Goal: Task Accomplishment & Management: Manage account settings

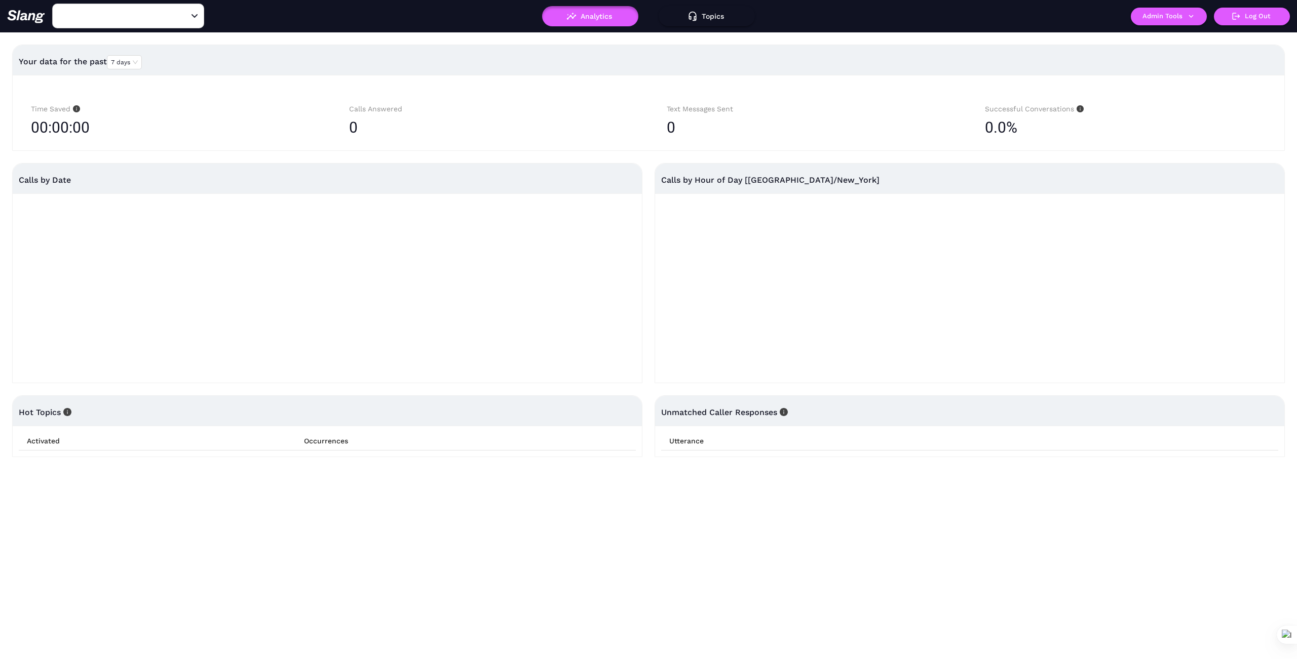
type input "1776"
drag, startPoint x: 183, startPoint y: 12, endPoint x: 163, endPoint y: 15, distance: 21.0
click at [180, 15] on icon "Clear" at bounding box center [182, 16] width 10 height 10
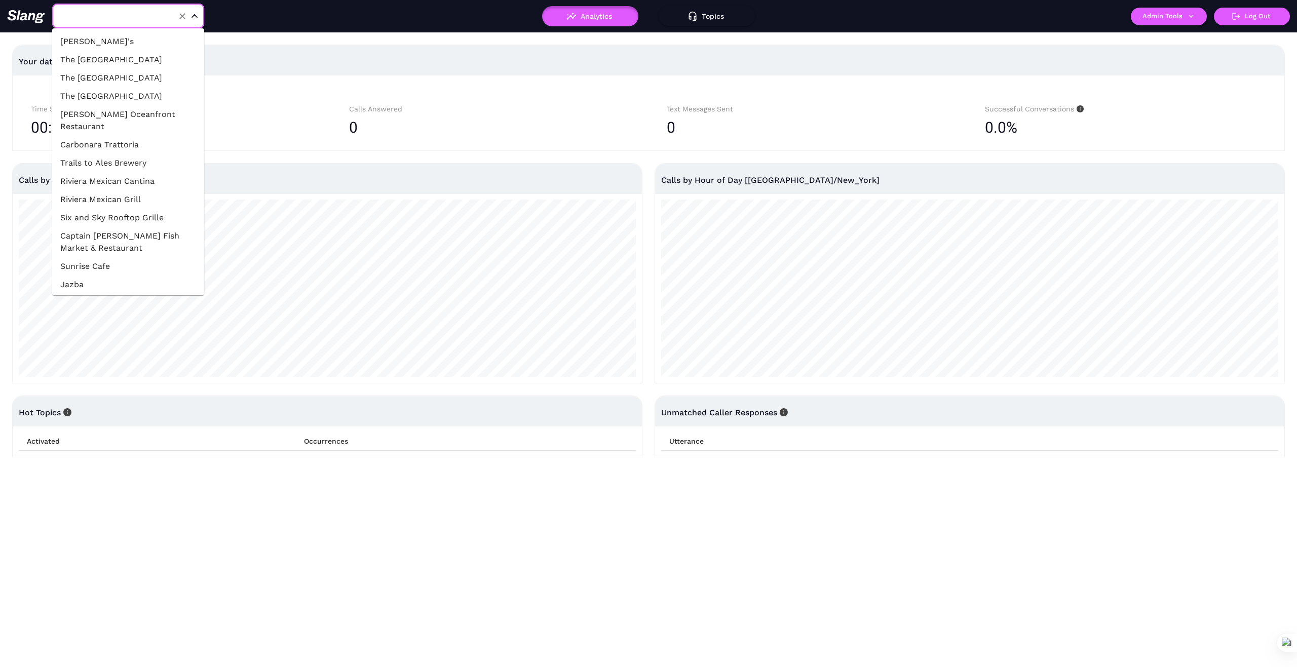
click at [142, 18] on input "text" at bounding box center [112, 16] width 111 height 16
type input "G"
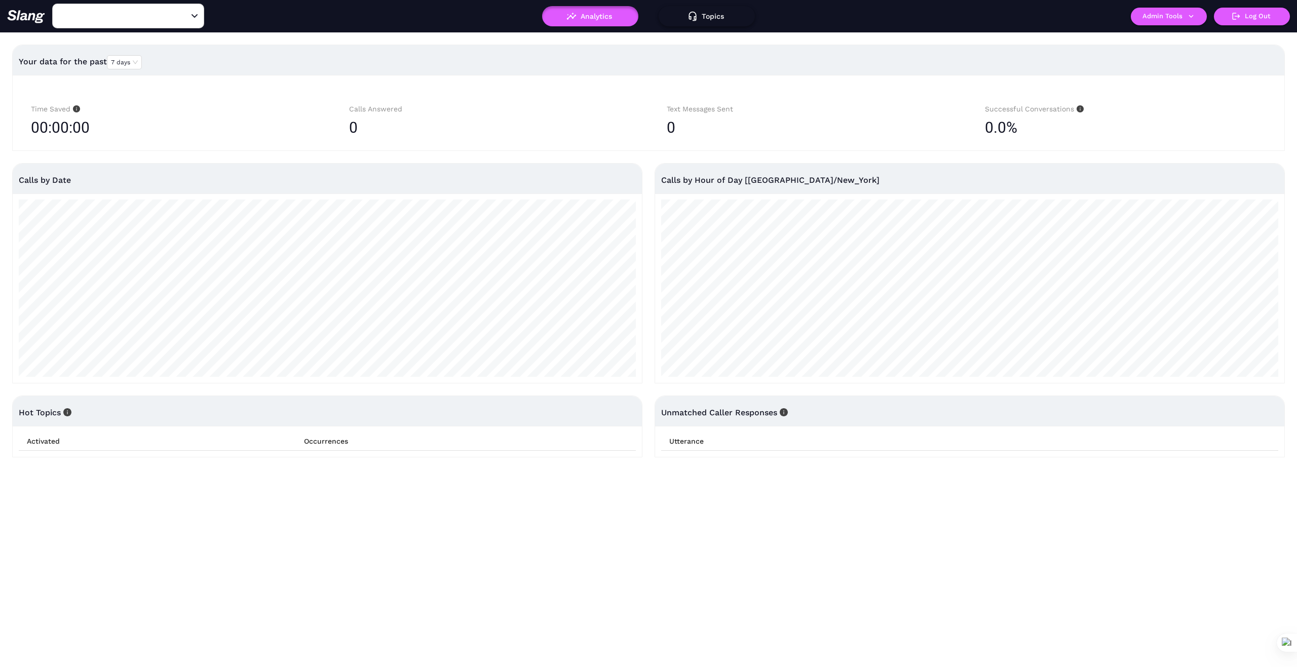
type input "1776"
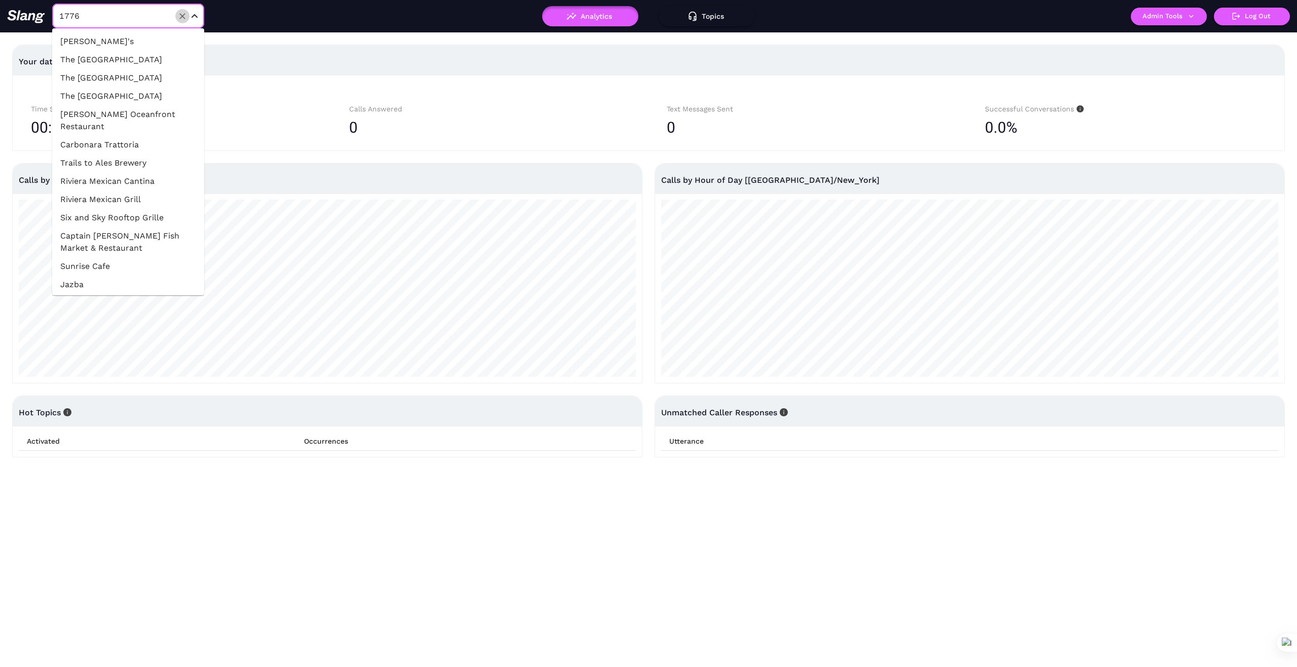
click at [180, 17] on icon "Clear" at bounding box center [182, 16] width 10 height 10
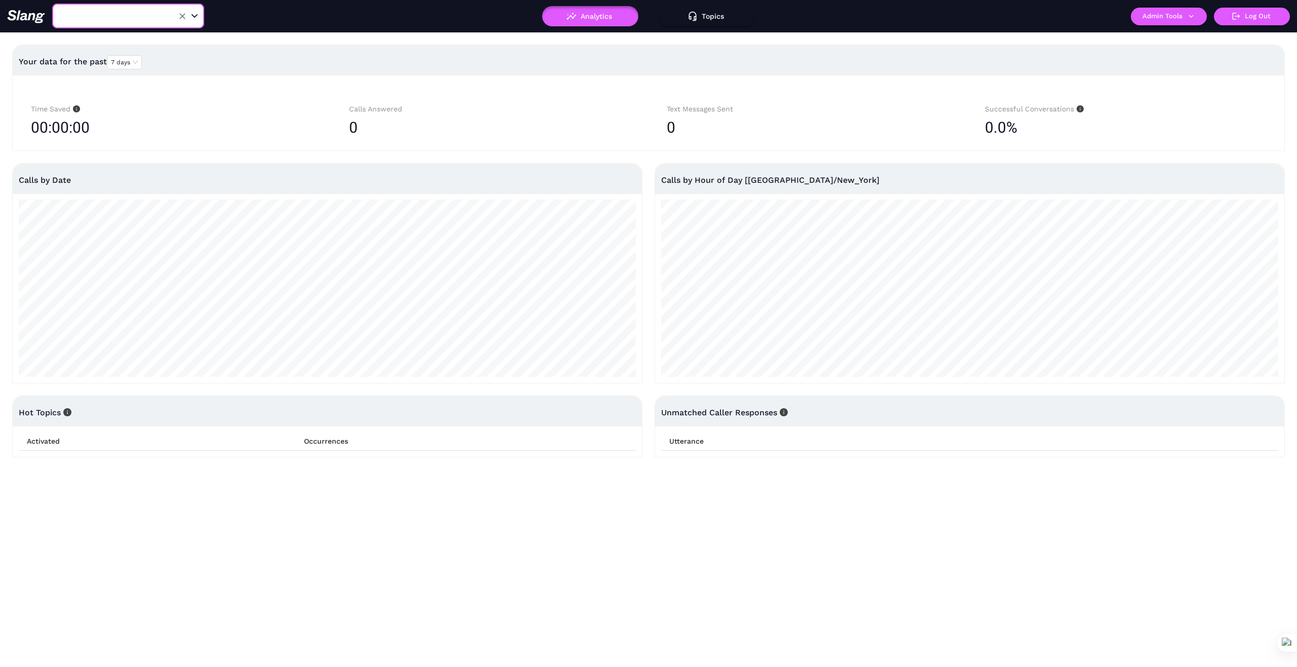
click at [140, 16] on input "text" at bounding box center [112, 16] width 111 height 16
paste input "[GEOGRAPHIC_DATA]"
type input "[GEOGRAPHIC_DATA]"
click at [150, 42] on li "The Carraig Pub [GEOGRAPHIC_DATA]" at bounding box center [128, 47] width 152 height 30
type input "The Carraig Pub [GEOGRAPHIC_DATA]"
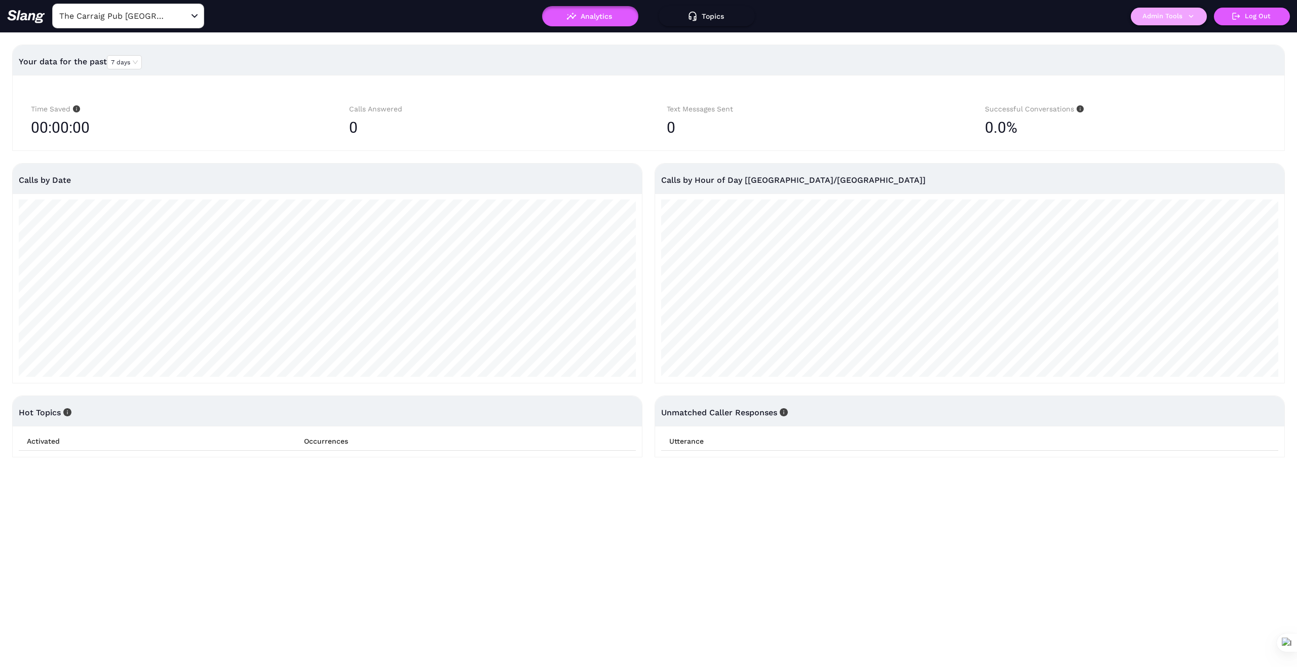
click at [1188, 21] on button "Admin Tools" at bounding box center [1169, 17] width 76 height 18
click at [1195, 33] on link "Manage current business" at bounding box center [1188, 38] width 99 height 12
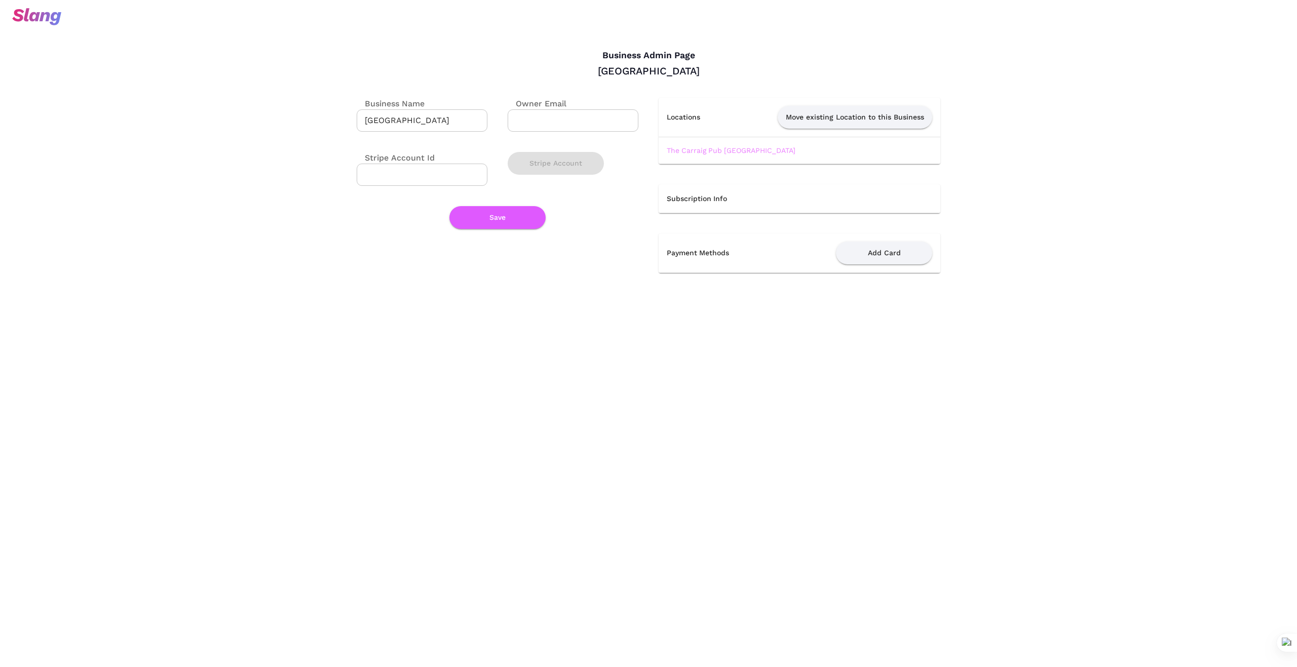
click at [708, 150] on link "The Carraig Pub [GEOGRAPHIC_DATA]" at bounding box center [731, 150] width 129 height 8
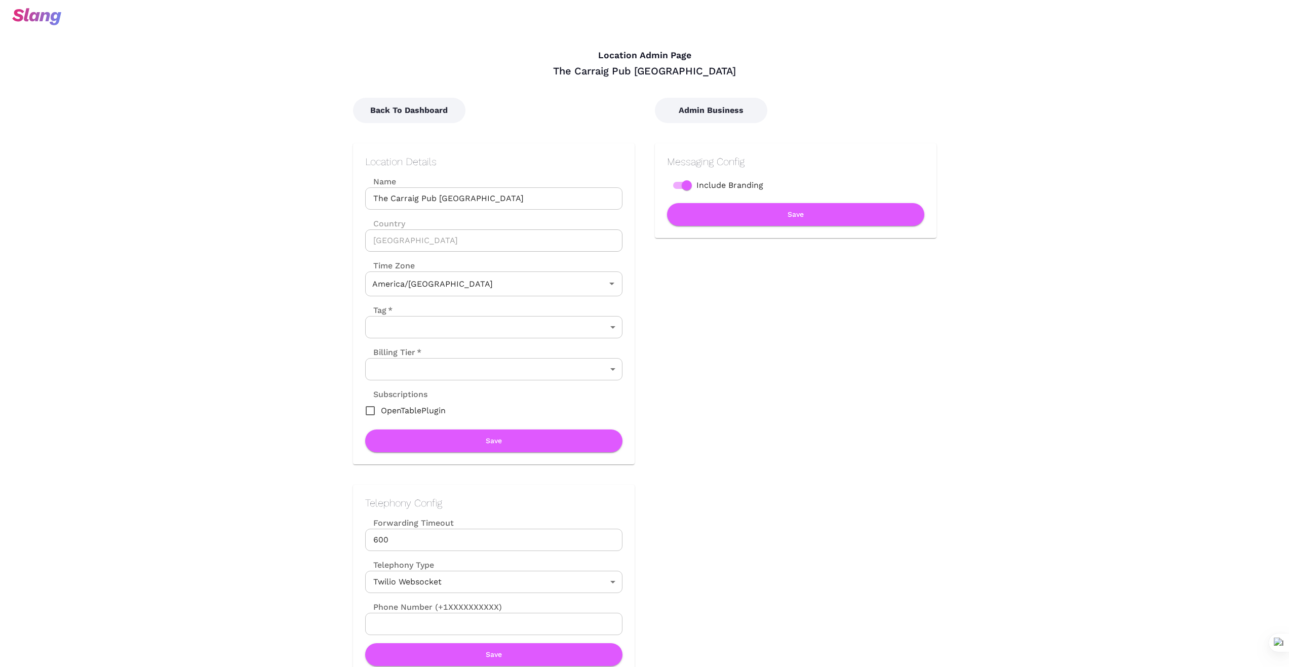
type input "Central Time"
click at [432, 108] on button "Back To Dashboard" at bounding box center [409, 110] width 112 height 25
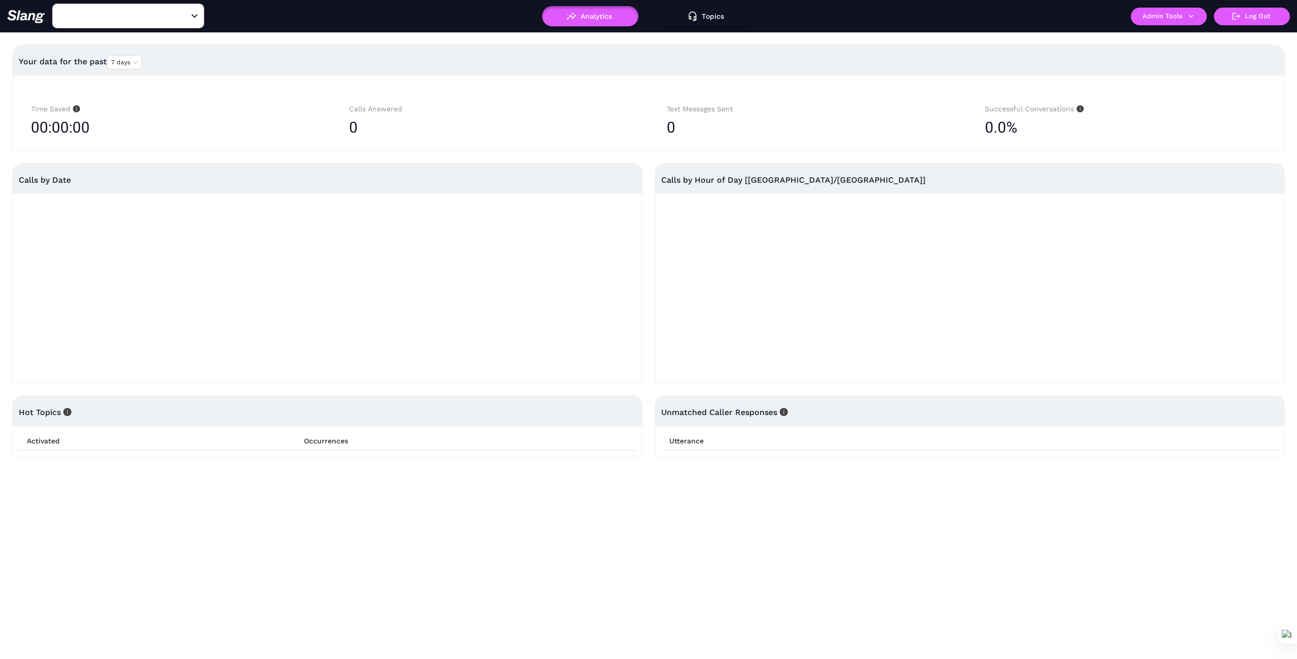
type input "The Carraig Pub [GEOGRAPHIC_DATA]"
click at [1185, 14] on button "Admin Tools" at bounding box center [1169, 17] width 76 height 18
click at [1191, 39] on link "Manage current business" at bounding box center [1188, 38] width 99 height 12
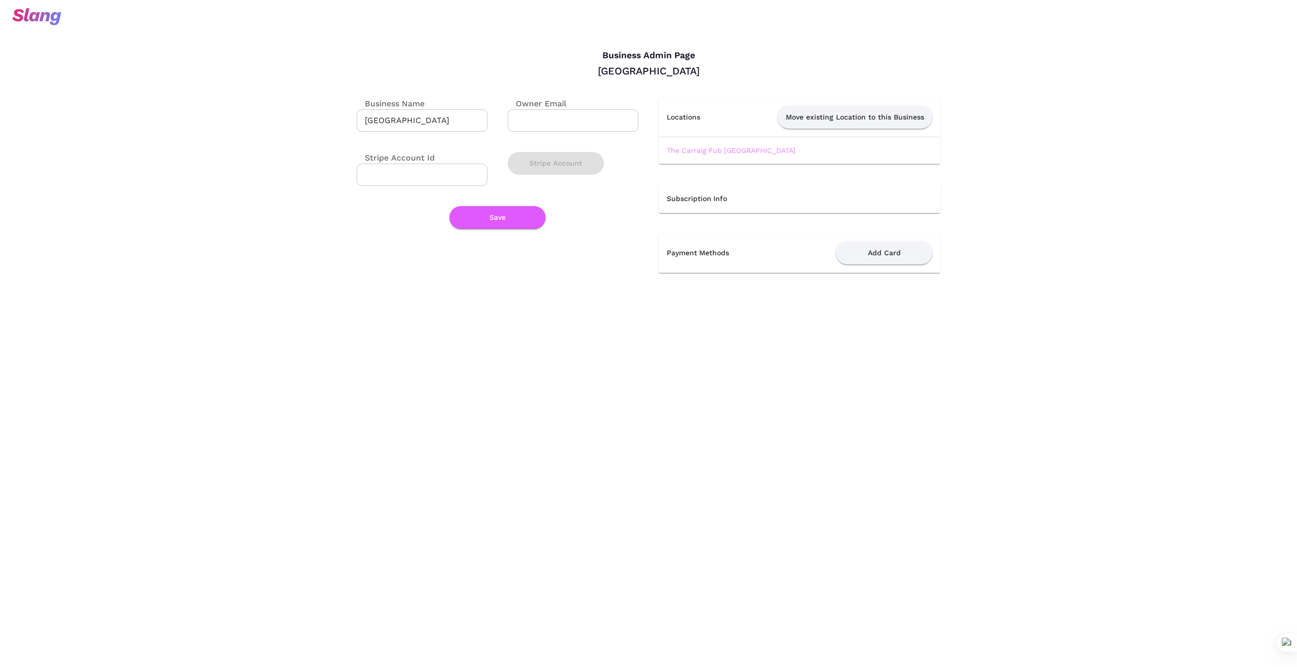
click at [731, 148] on link "The Carraig Pub [GEOGRAPHIC_DATA]" at bounding box center [731, 150] width 129 height 8
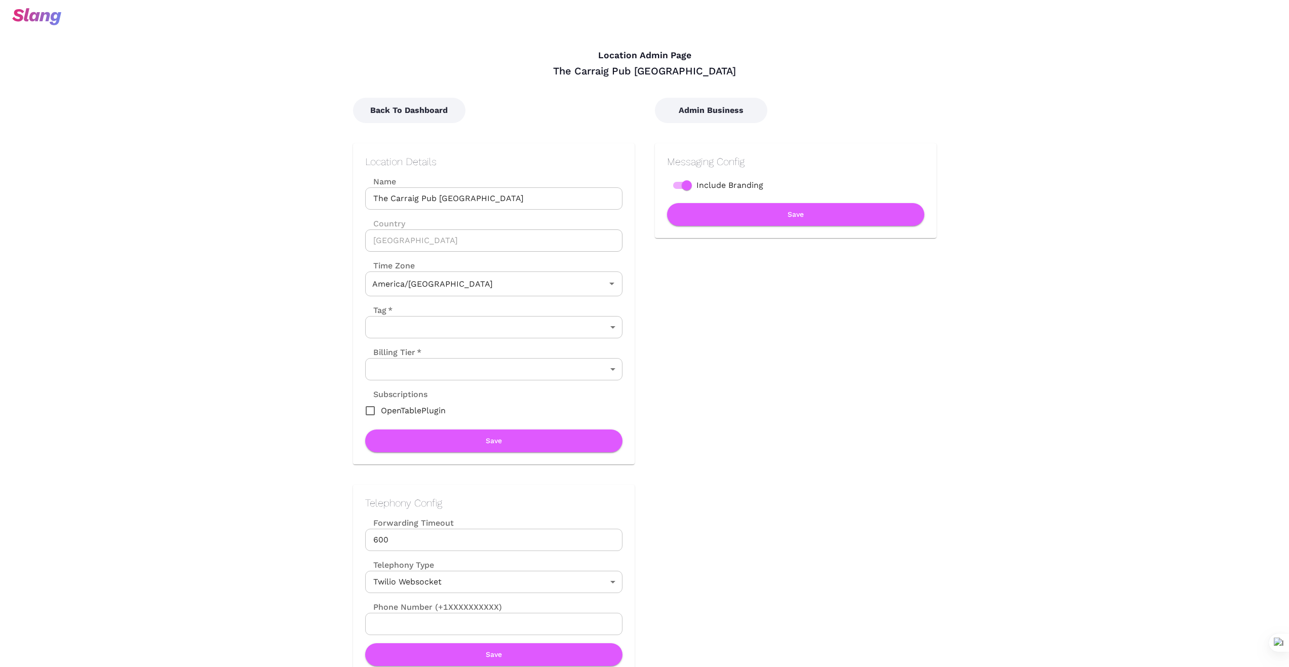
type input "Central Time"
click at [409, 112] on button "Back To Dashboard" at bounding box center [409, 110] width 112 height 25
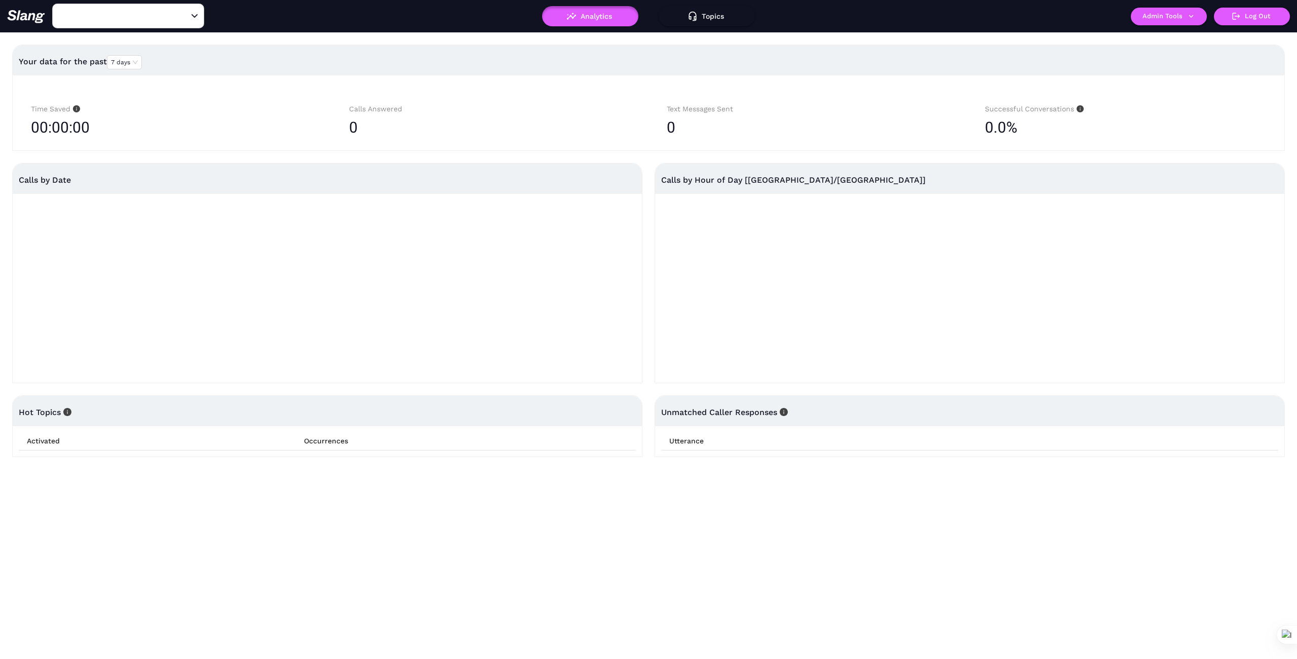
type input "The Carraig Pub [GEOGRAPHIC_DATA]"
click at [1193, 12] on icon "button" at bounding box center [1190, 16] width 9 height 9
click at [1212, 57] on link "Manage current location" at bounding box center [1188, 57] width 98 height 12
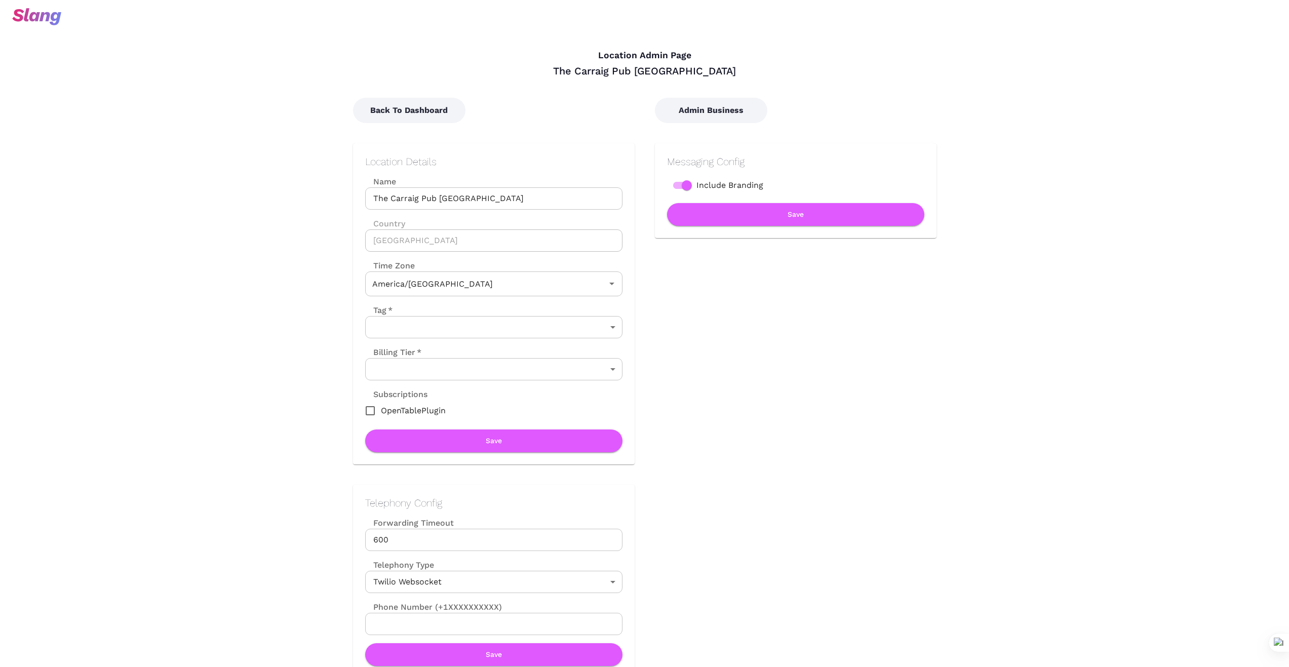
type input "Central Time"
drag, startPoint x: 579, startPoint y: 70, endPoint x: 716, endPoint y: 68, distance: 136.8
click at [731, 68] on div "The Carraig Pub [GEOGRAPHIC_DATA]" at bounding box center [645, 70] width 584 height 13
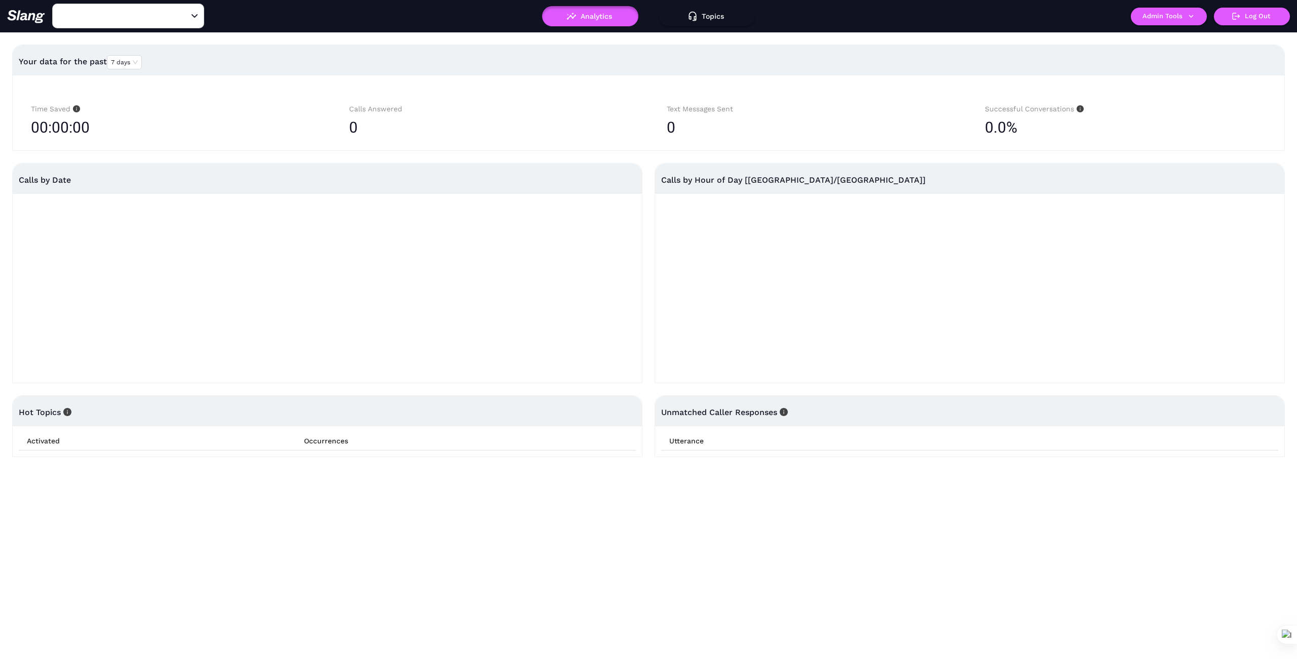
type input "The Carraig Pub [GEOGRAPHIC_DATA]"
click at [193, 20] on div "Open" at bounding box center [194, 16] width 10 height 10
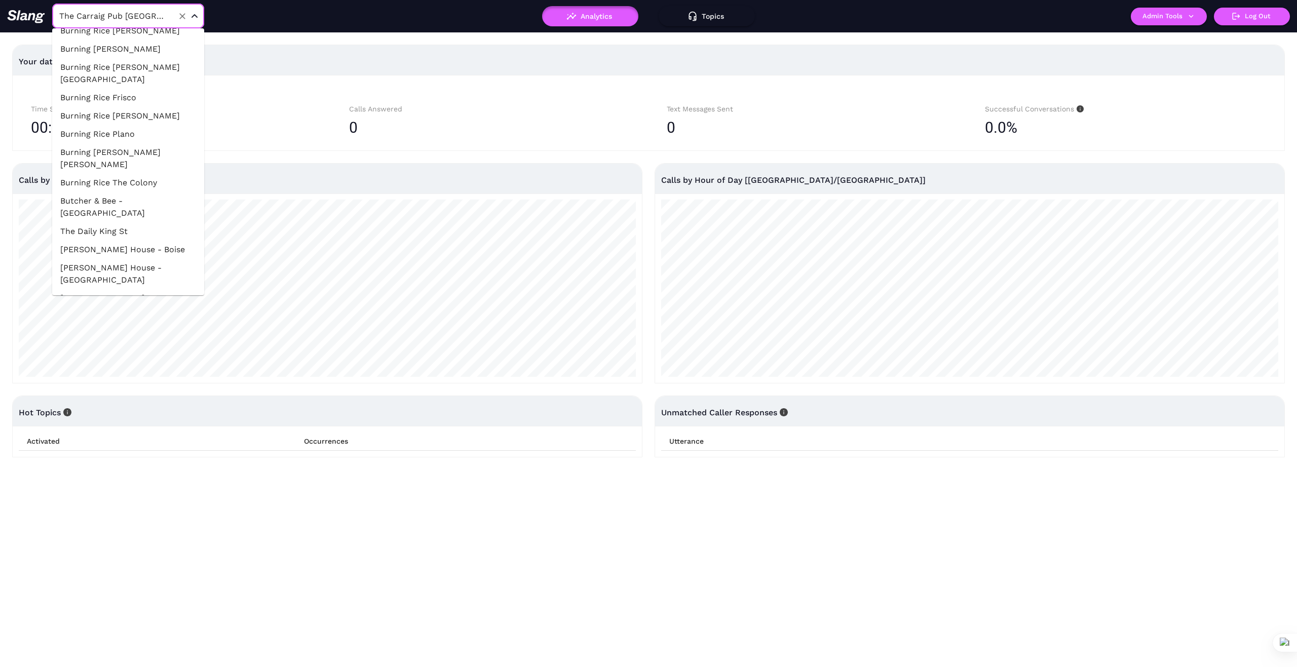
click at [285, 22] on div "The Carraig Pub [GEOGRAPHIC_DATA] ​" at bounding box center [224, 16] width 434 height 25
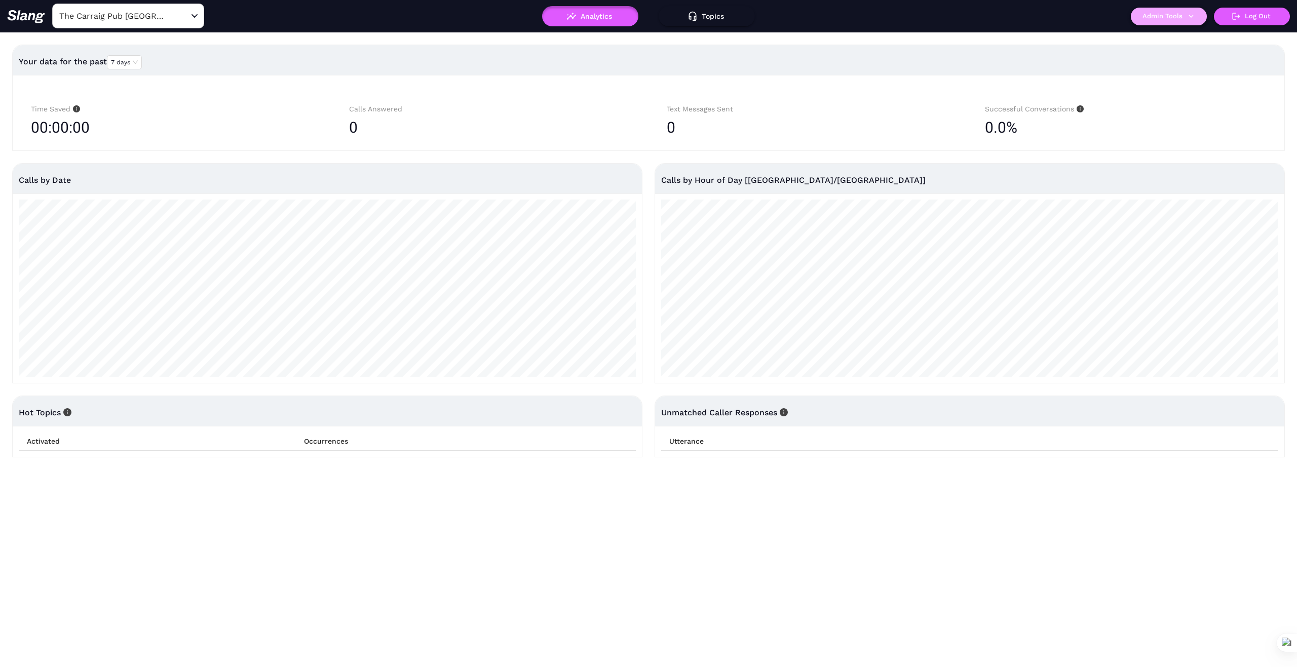
click at [1190, 15] on icon "button" at bounding box center [1190, 16] width 9 height 9
click at [1183, 39] on link "Manage current business" at bounding box center [1188, 38] width 99 height 12
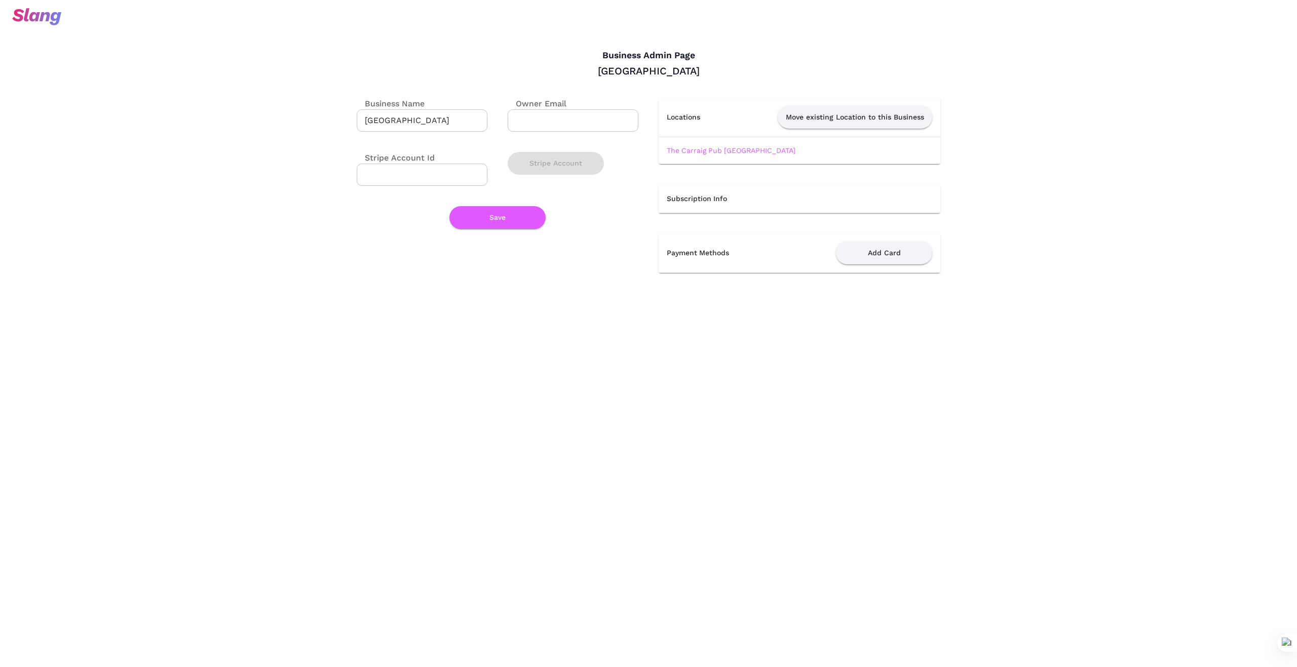
click at [29, 15] on img at bounding box center [36, 16] width 49 height 17
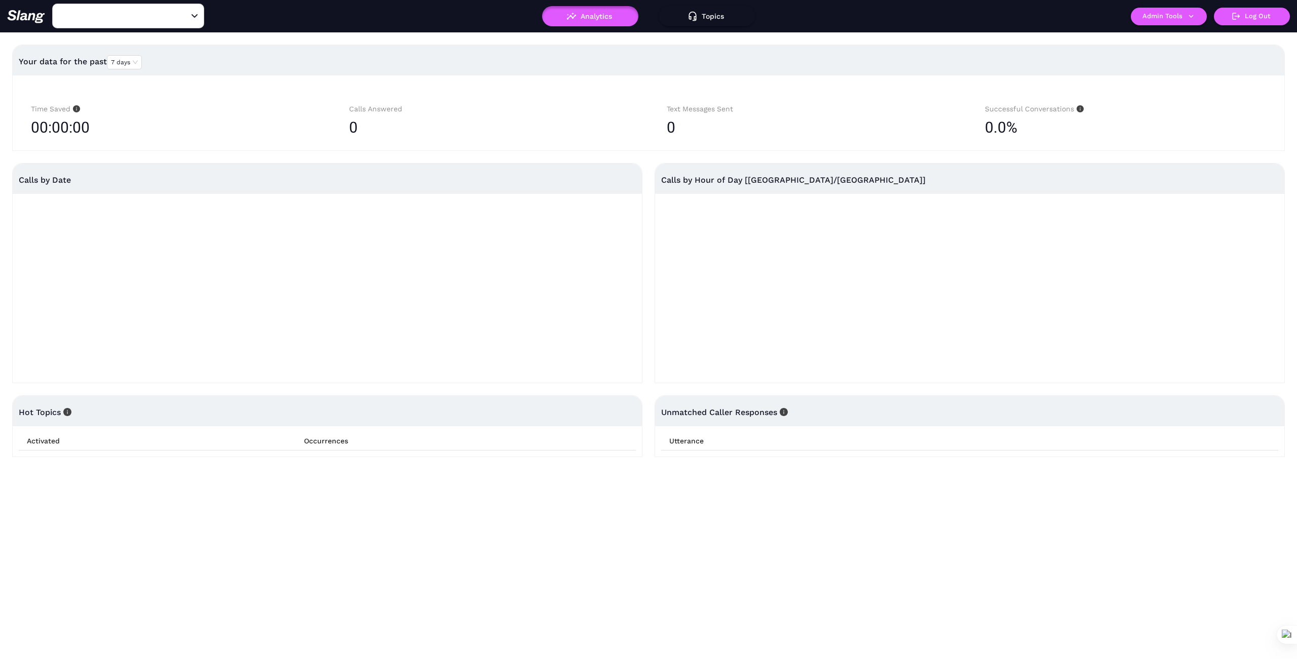
type input "The Carraig Pub [GEOGRAPHIC_DATA]"
click at [182, 14] on icon "Clear" at bounding box center [182, 16] width 10 height 10
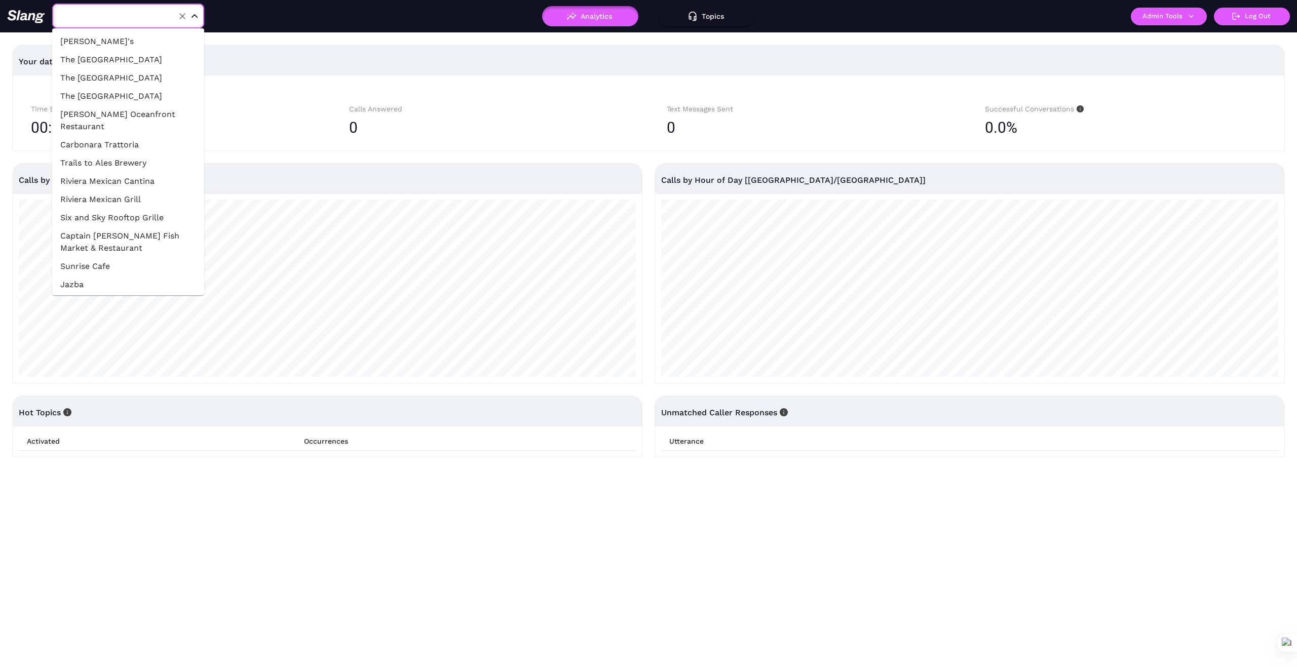
click at [143, 15] on input "text" at bounding box center [112, 16] width 111 height 16
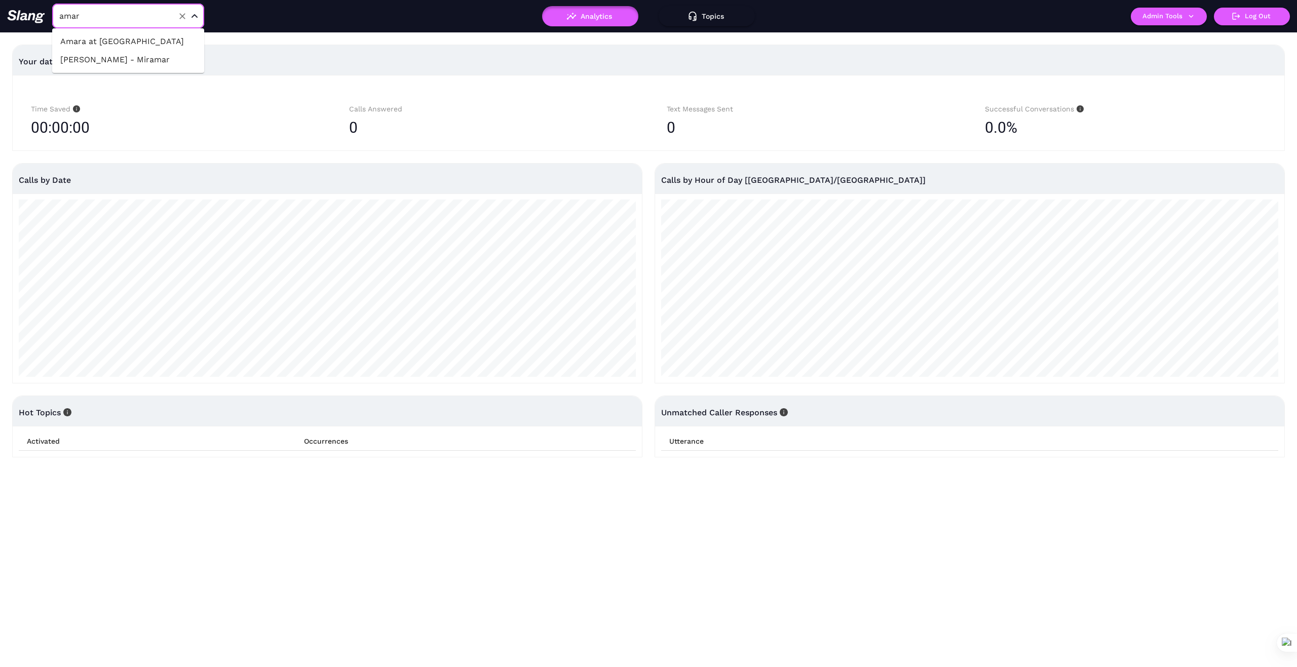
type input "amara"
click at [138, 42] on li "Amara at [GEOGRAPHIC_DATA]" at bounding box center [128, 41] width 152 height 18
type input "Amara at [GEOGRAPHIC_DATA]"
click at [1190, 15] on icon "button" at bounding box center [1190, 16] width 9 height 9
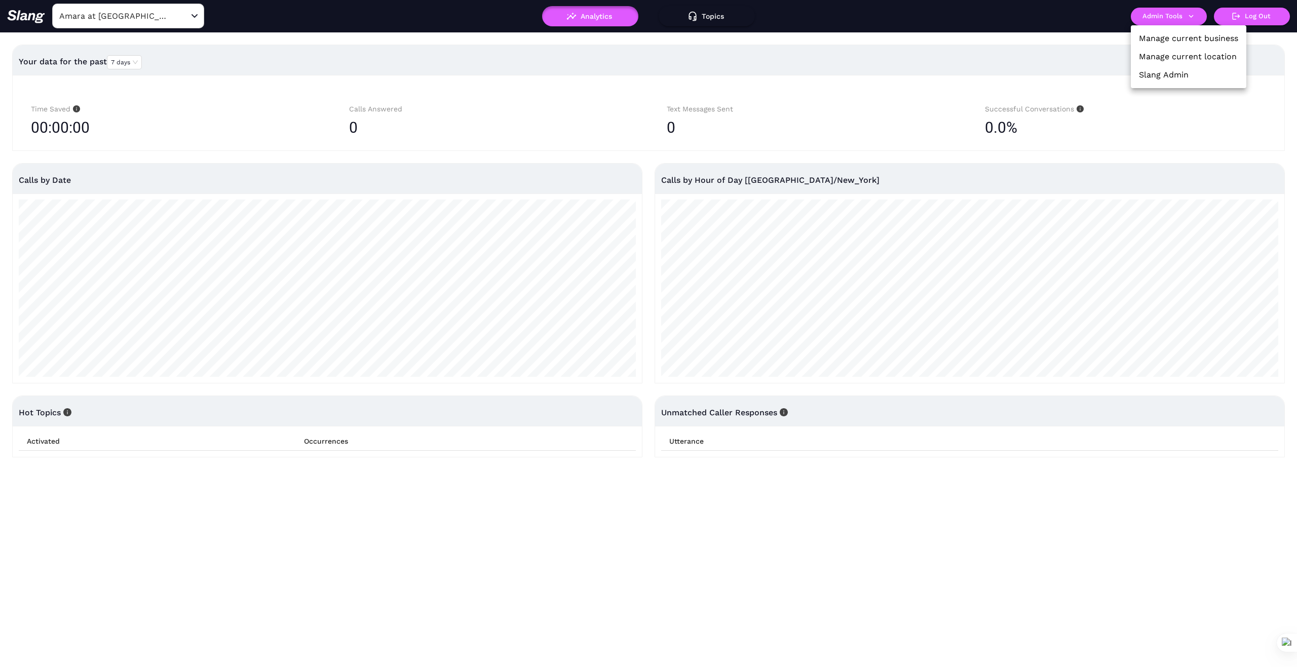
click at [1187, 34] on link "Manage current business" at bounding box center [1188, 38] width 99 height 12
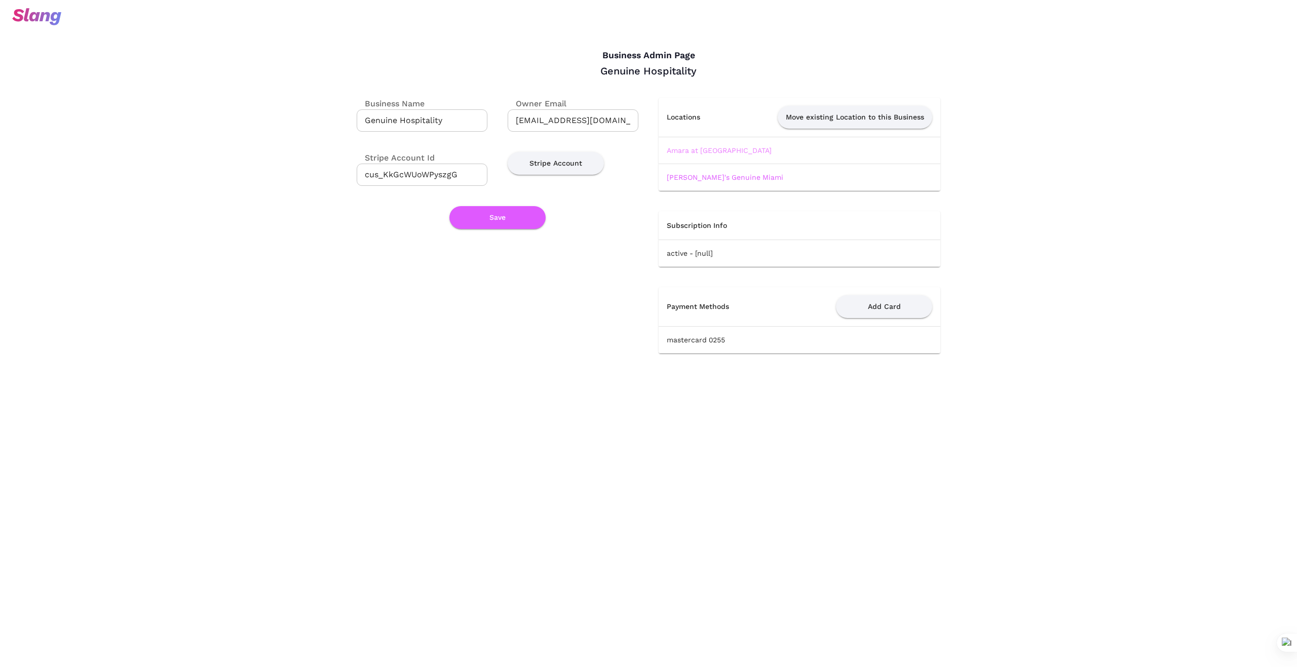
click at [706, 150] on link "Amara at [GEOGRAPHIC_DATA]" at bounding box center [719, 150] width 105 height 8
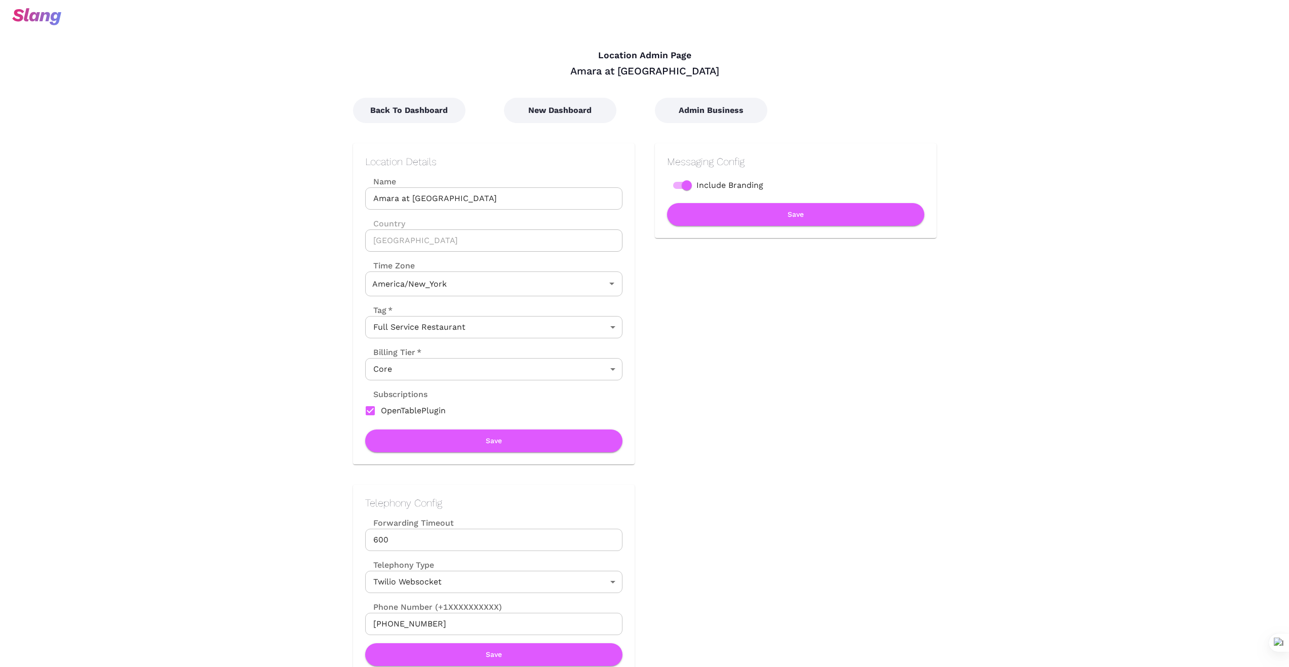
type input "Eastern Time"
click at [569, 114] on button "New Dashboard" at bounding box center [560, 110] width 112 height 25
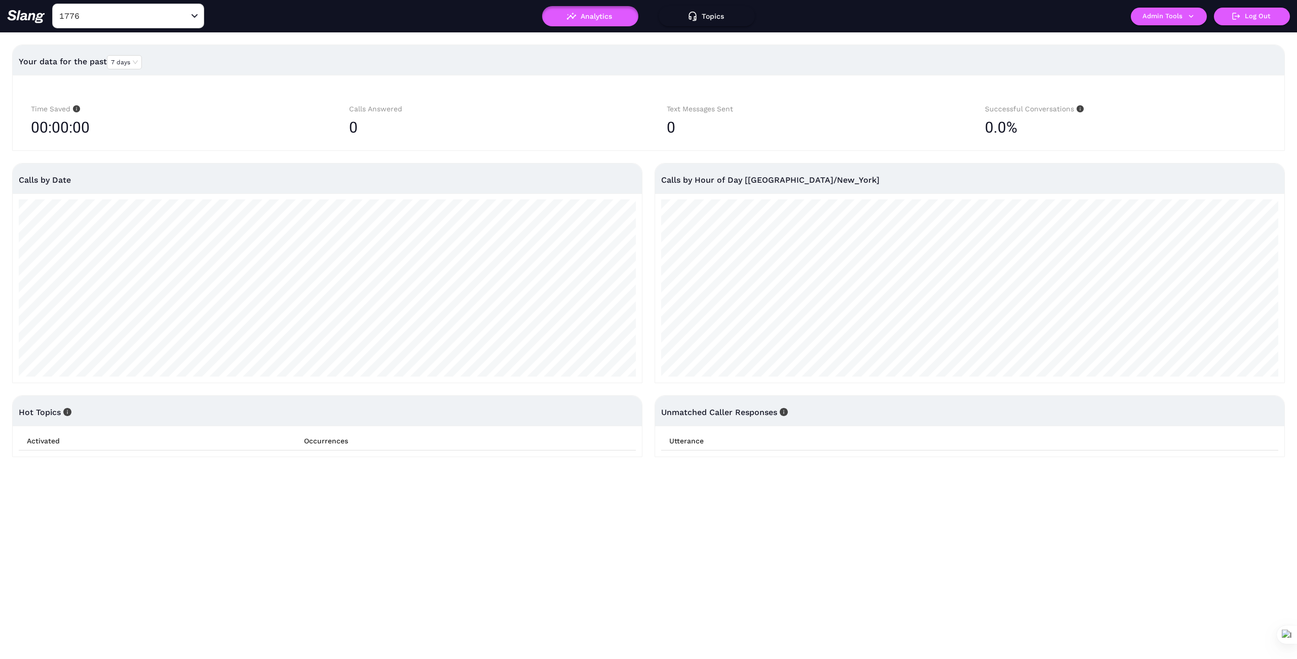
type input "1776"
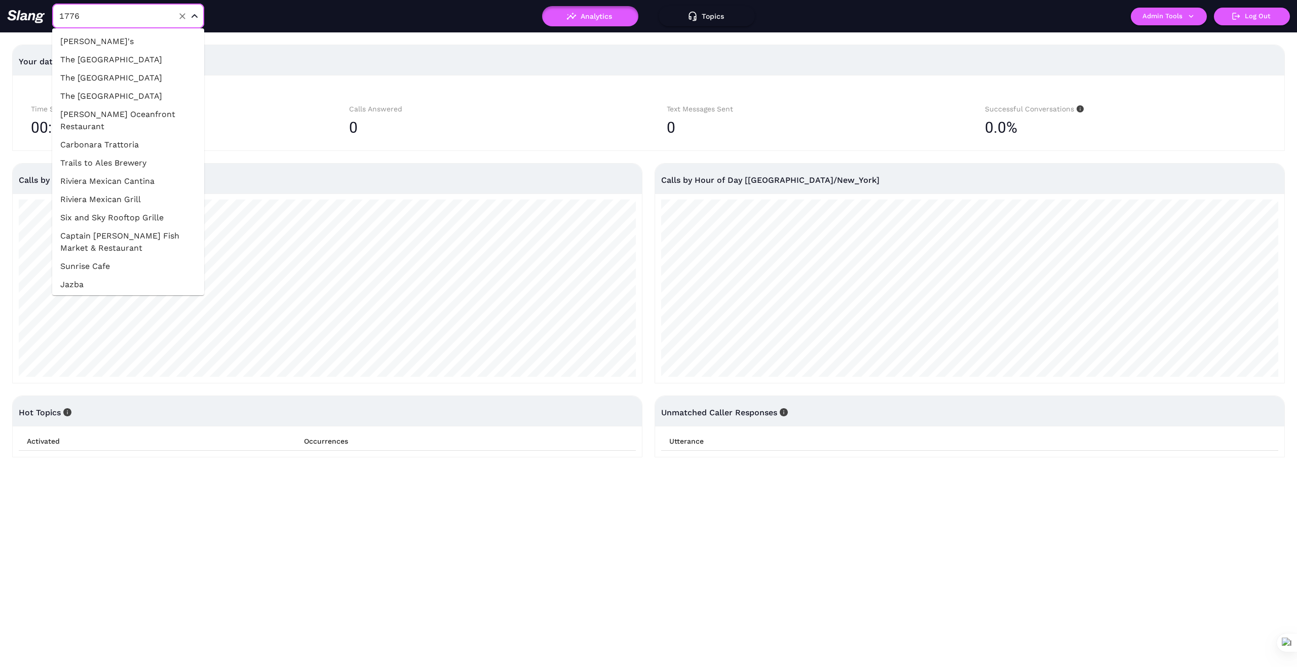
click at [148, 20] on input "1776" at bounding box center [112, 16] width 111 height 16
type input "Mino"
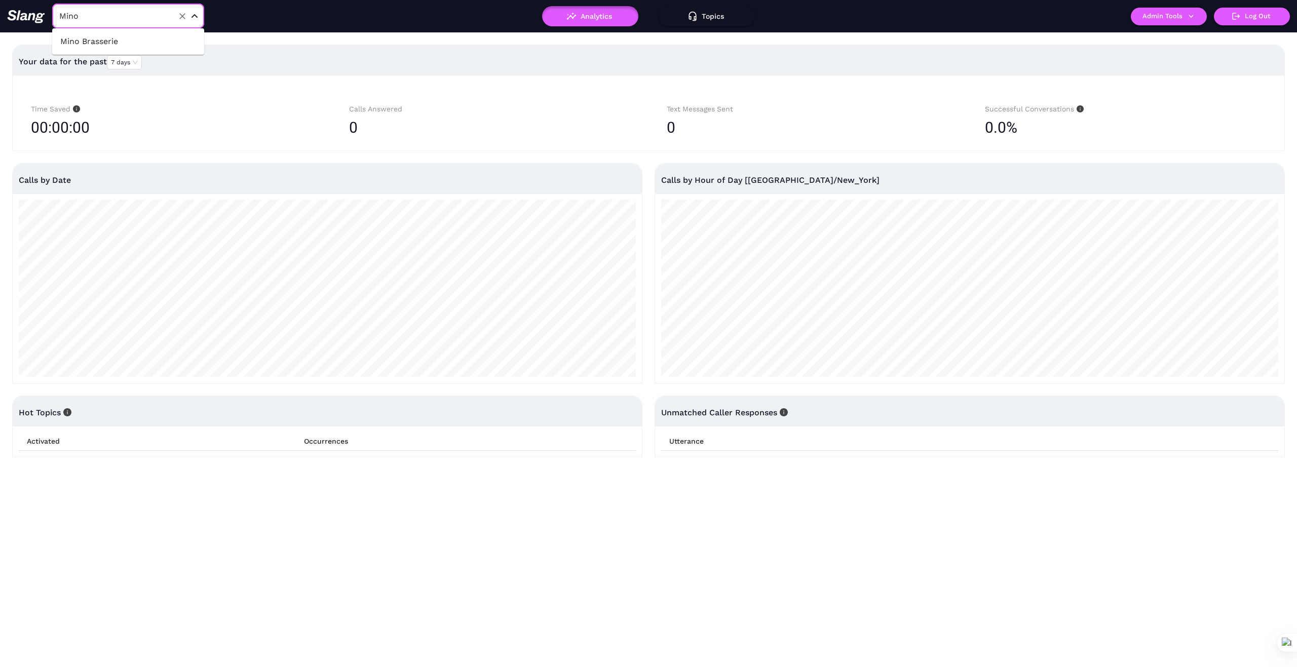
click at [103, 40] on li "Mino Brasserie" at bounding box center [128, 41] width 152 height 18
type input "Mino Brasserie"
click at [1188, 15] on icon "button" at bounding box center [1190, 16] width 9 height 9
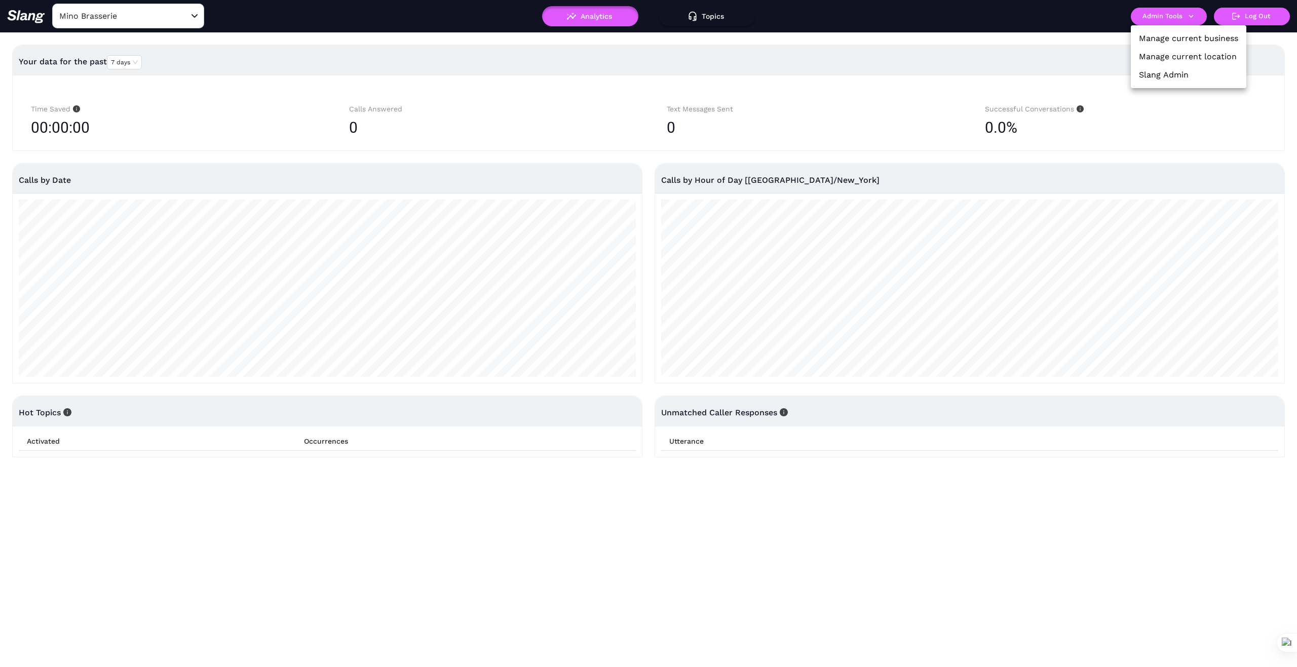
click at [1177, 35] on link "Manage current business" at bounding box center [1188, 38] width 99 height 12
